Goal: Task Accomplishment & Management: Manage account settings

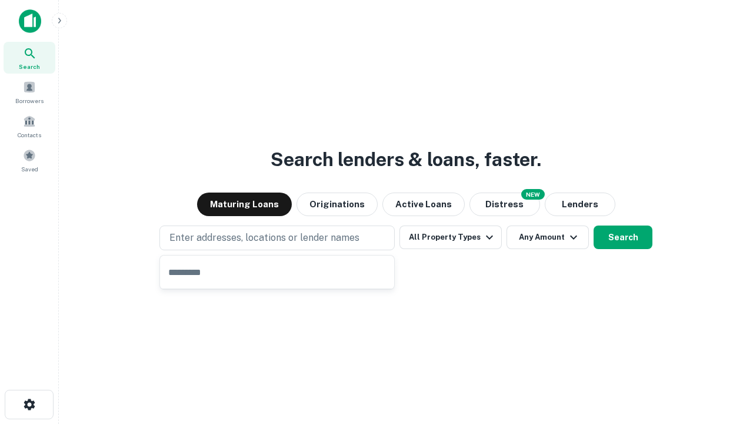
type input "**********"
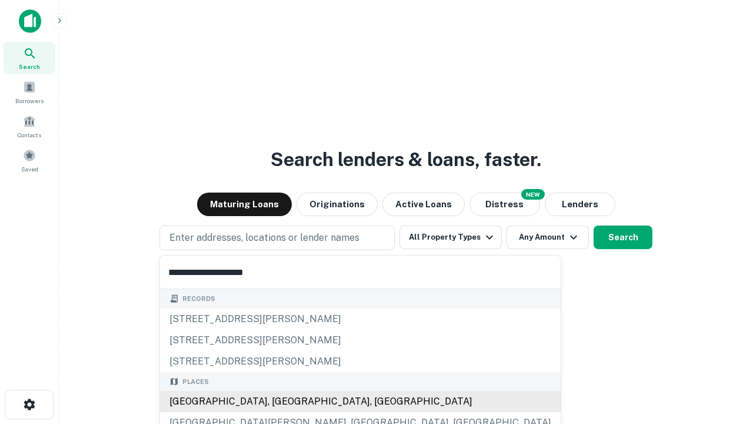
click at [281, 401] on div "[GEOGRAPHIC_DATA], [GEOGRAPHIC_DATA], [GEOGRAPHIC_DATA]" at bounding box center [360, 401] width 401 height 21
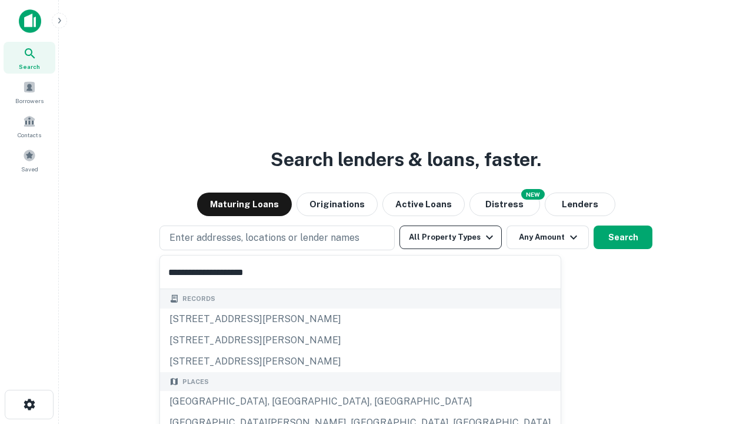
click at [451, 237] on button "All Property Types" at bounding box center [451, 237] width 102 height 24
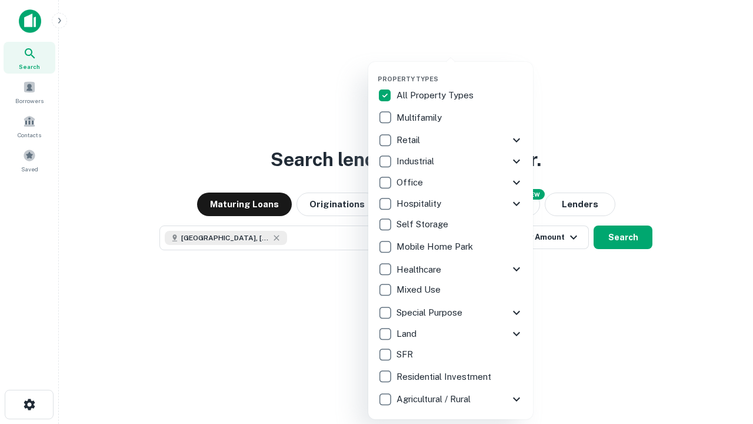
click at [460, 71] on button "button" at bounding box center [460, 71] width 165 height 1
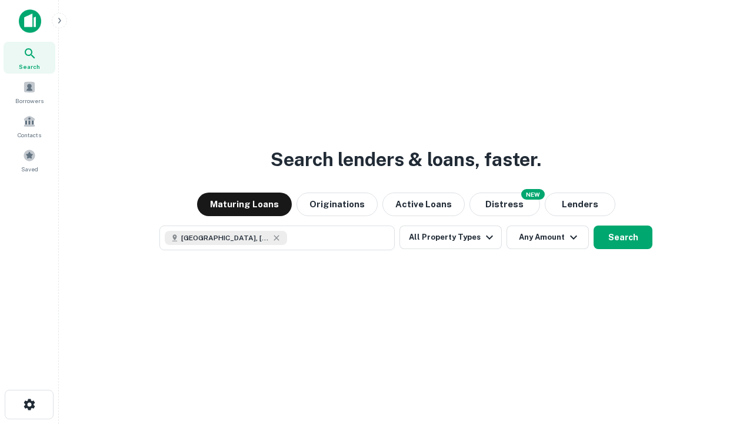
scroll to position [19, 0]
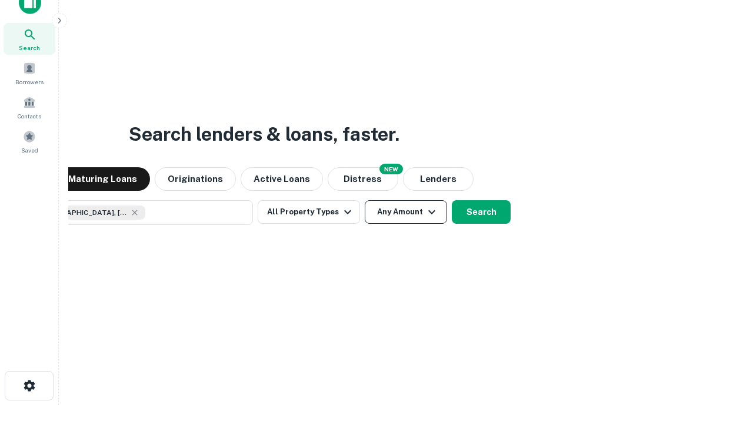
click at [365, 200] on button "Any Amount" at bounding box center [406, 212] width 82 height 24
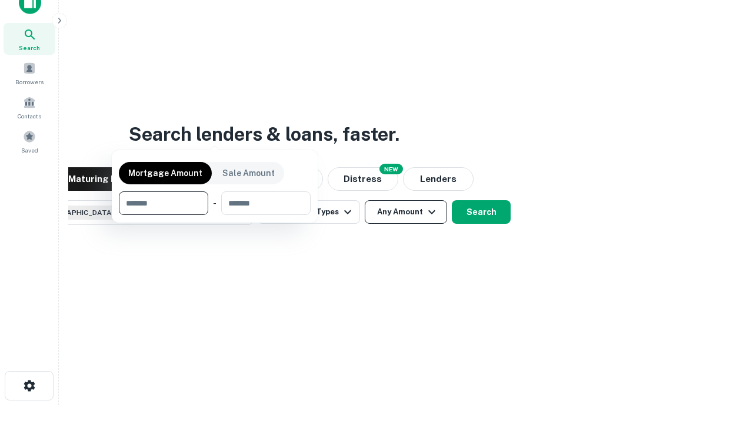
scroll to position [85, 333]
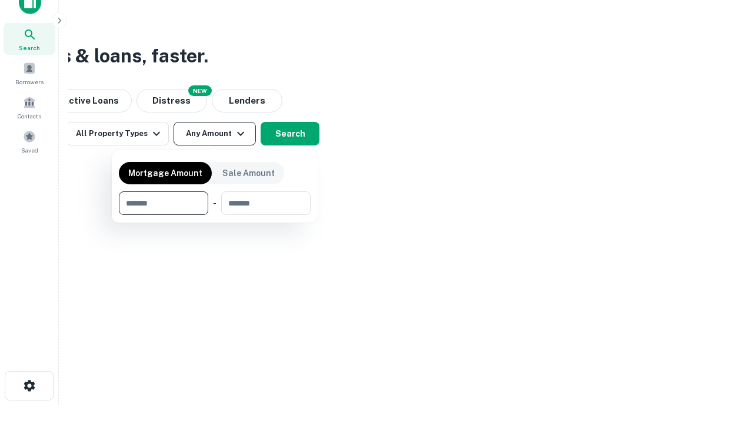
type input "*******"
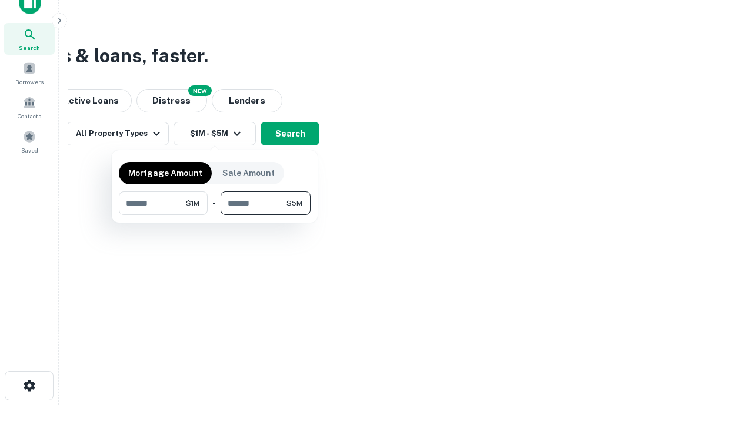
type input "*******"
click at [215, 215] on button "button" at bounding box center [215, 215] width 192 height 1
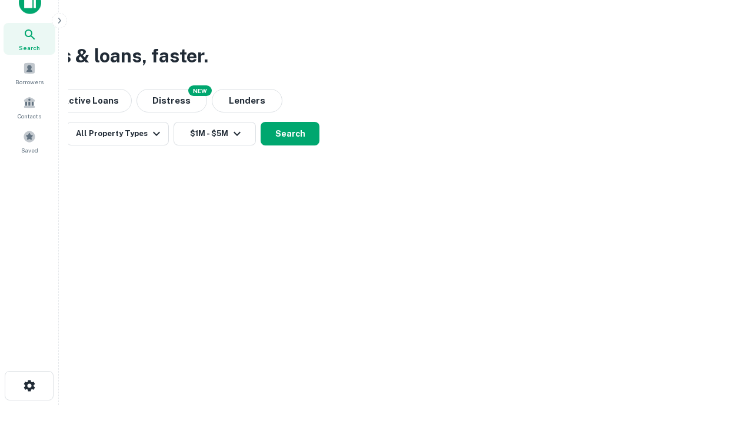
scroll to position [19, 0]
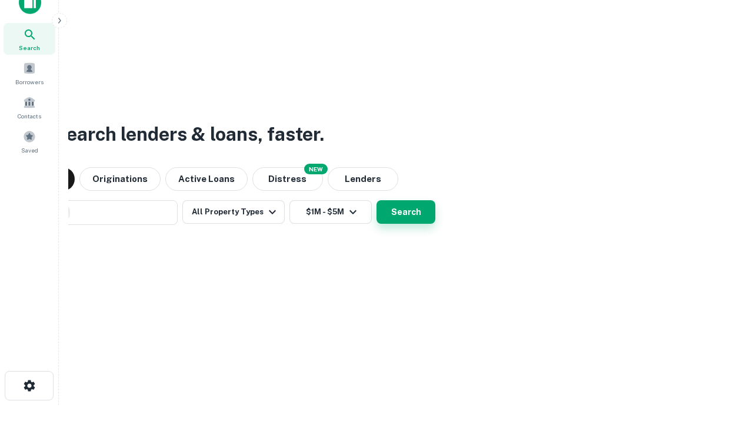
click at [377, 200] on button "Search" at bounding box center [406, 212] width 59 height 24
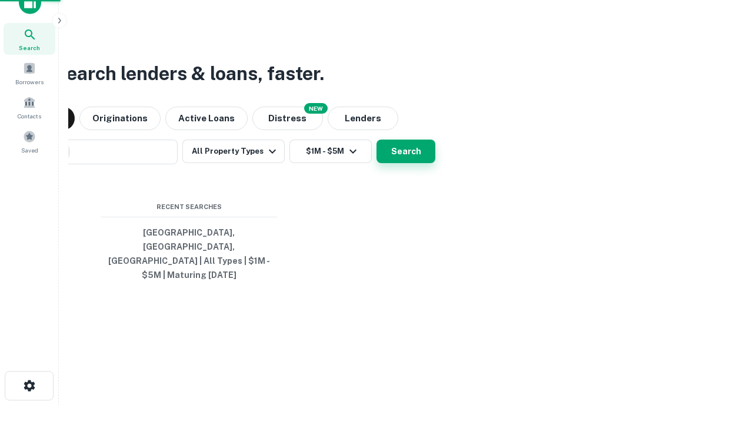
scroll to position [38, 333]
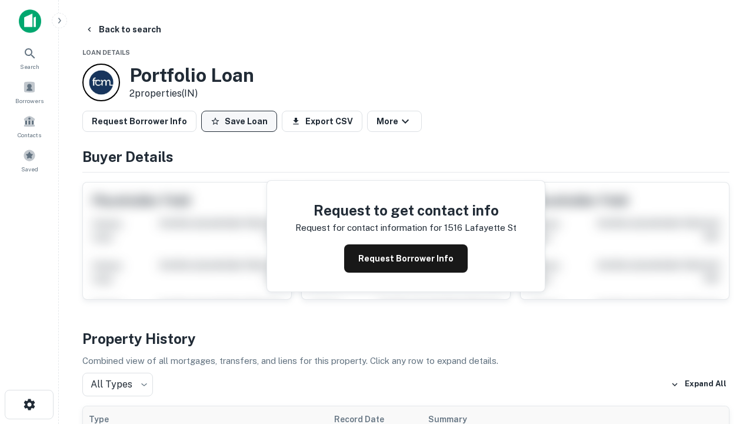
click at [239, 121] on button "Save Loan" at bounding box center [239, 121] width 76 height 21
click at [242, 121] on button "Loan Saved" at bounding box center [241, 121] width 81 height 21
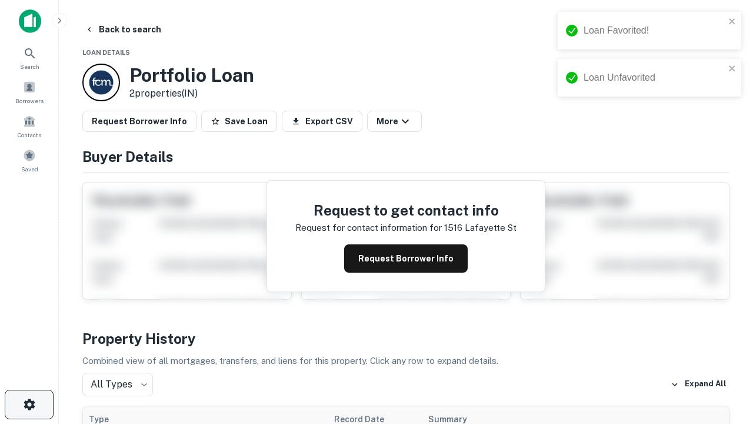
click at [29, 404] on icon "button" at bounding box center [29, 404] width 14 height 14
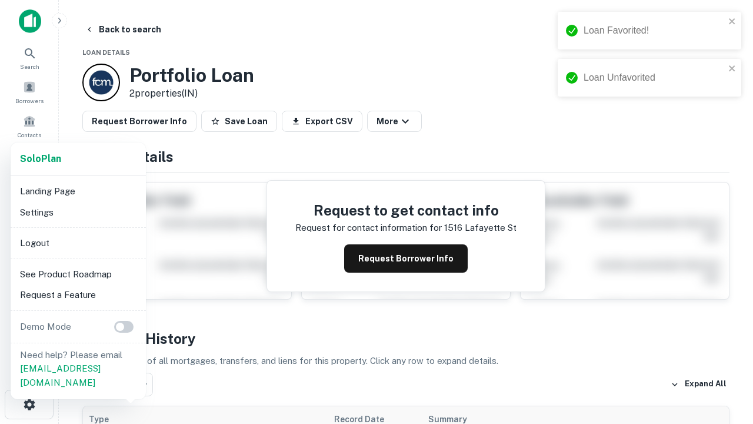
click at [78, 242] on li "Logout" at bounding box center [78, 242] width 126 height 21
